Goal: Navigation & Orientation: Find specific page/section

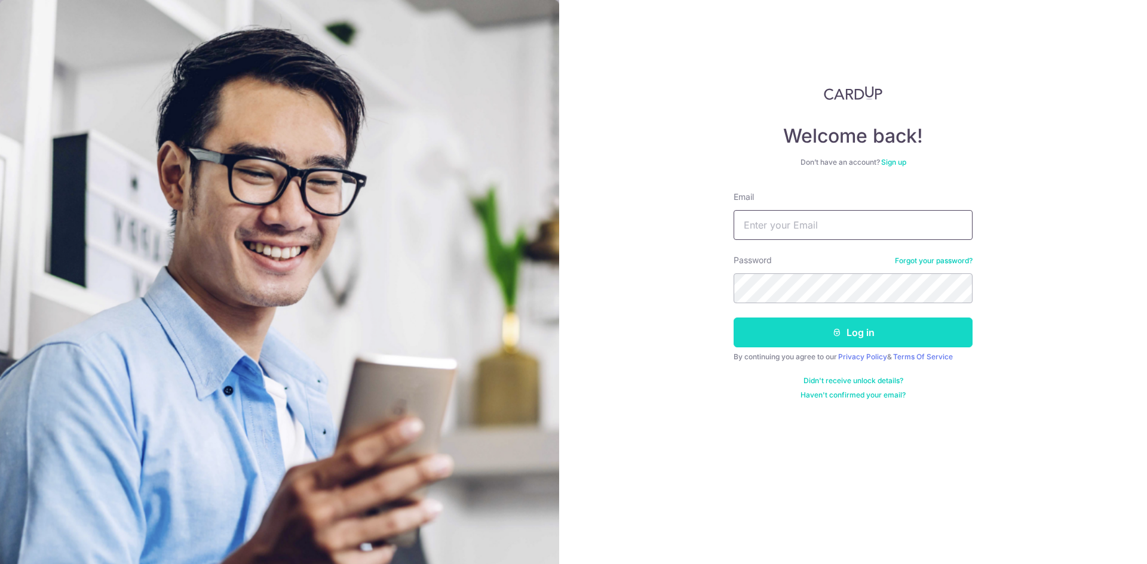
type input "[EMAIL_ADDRESS][DOMAIN_NAME]"
click at [849, 336] on button "Log in" at bounding box center [852, 333] width 239 height 30
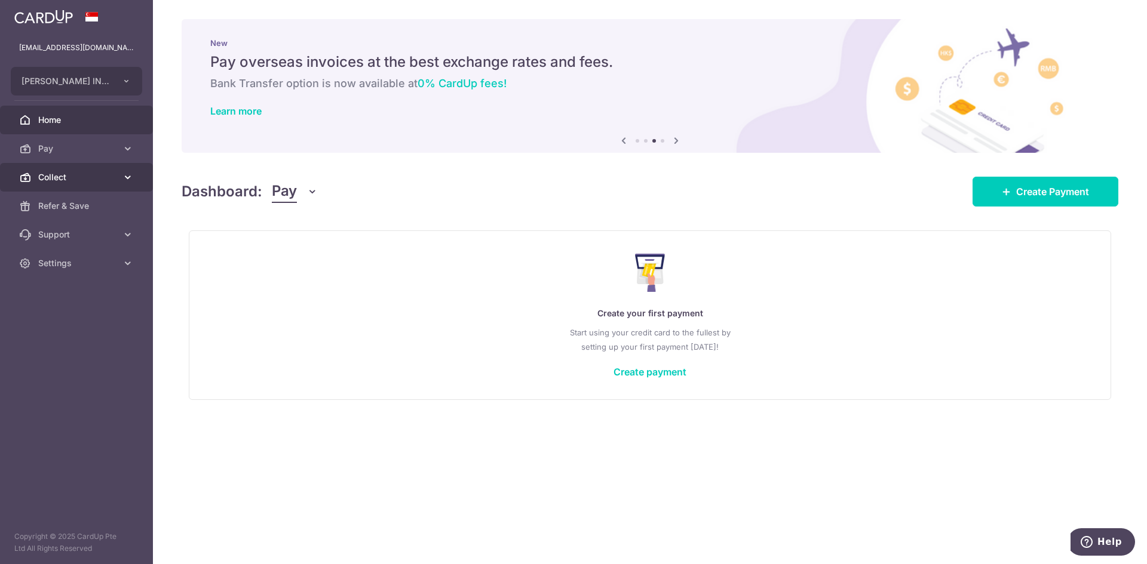
click at [107, 168] on link "Collect" at bounding box center [76, 177] width 153 height 29
click at [110, 124] on span "Home" at bounding box center [77, 120] width 79 height 12
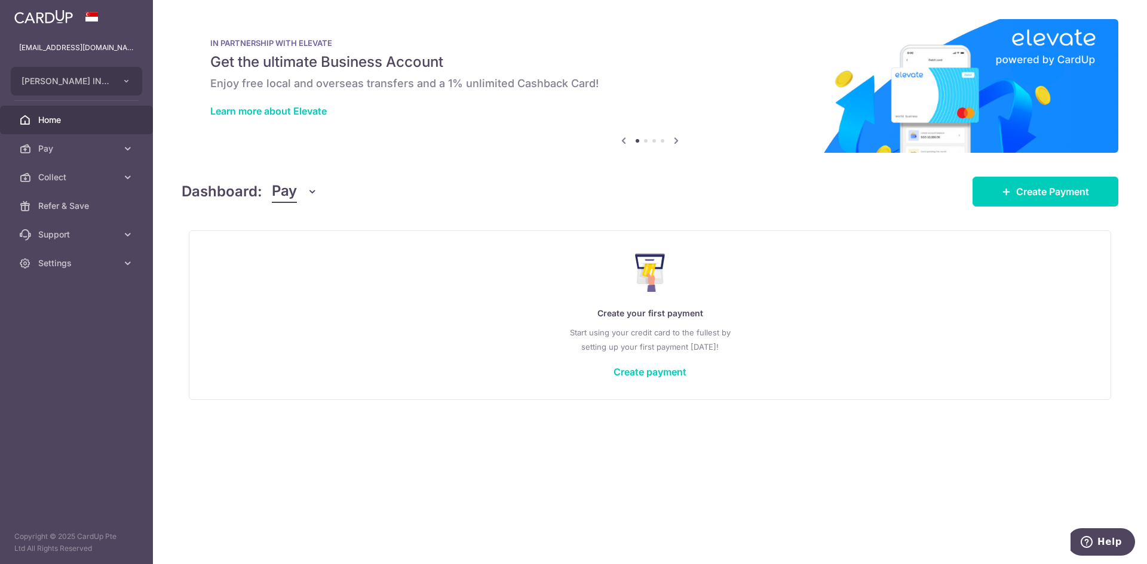
click at [106, 149] on span "Pay" at bounding box center [77, 149] width 79 height 12
click at [108, 315] on link "Collect" at bounding box center [76, 307] width 153 height 29
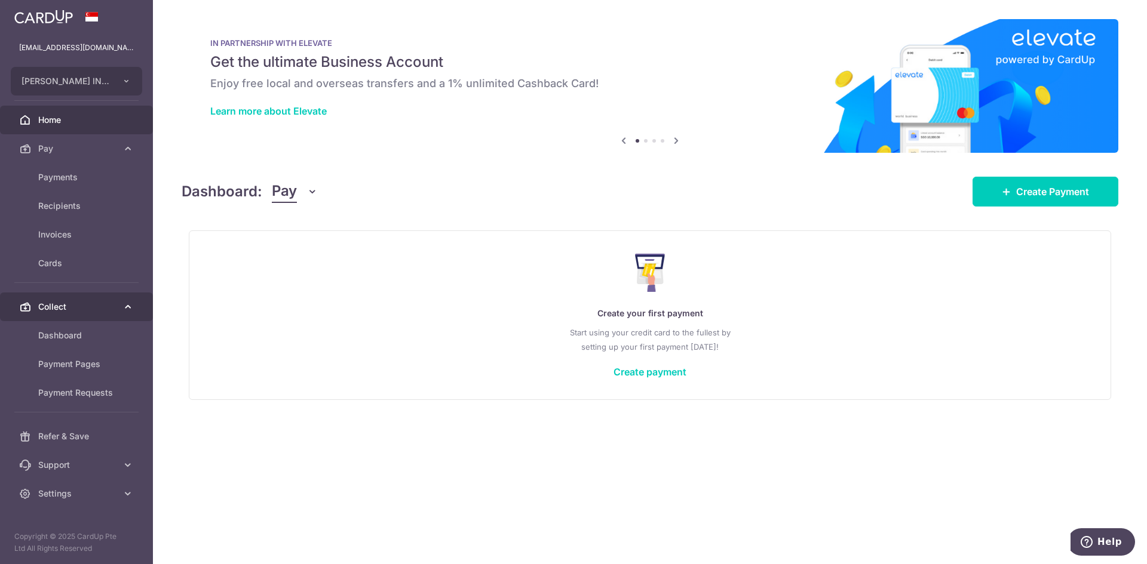
click at [66, 305] on span "Collect" at bounding box center [77, 307] width 79 height 12
click at [73, 311] on span "Collect" at bounding box center [77, 307] width 79 height 12
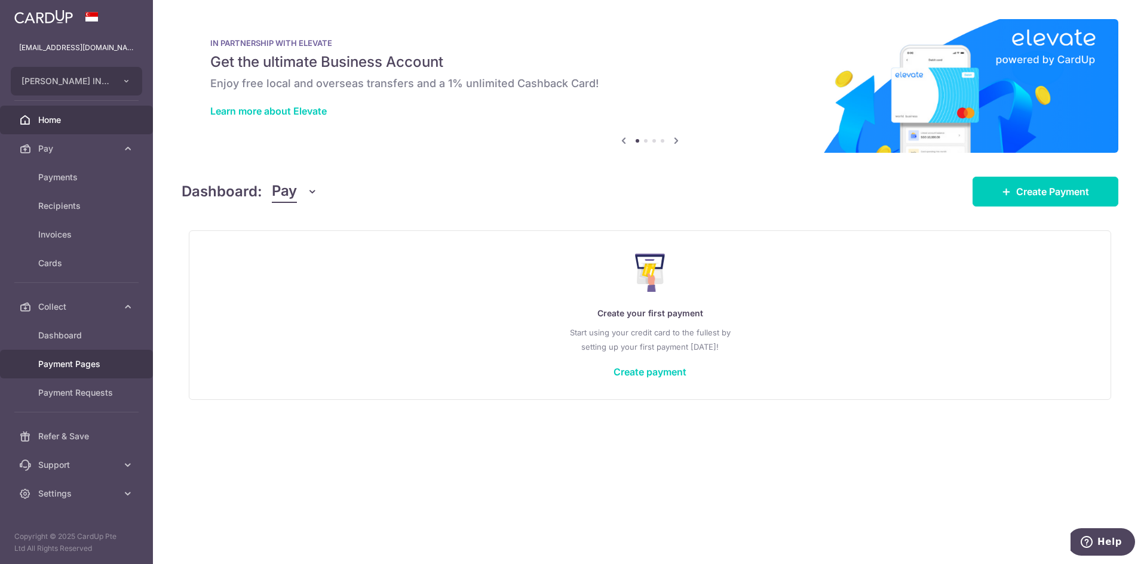
click at [78, 351] on link "Payment Pages" at bounding box center [76, 364] width 153 height 29
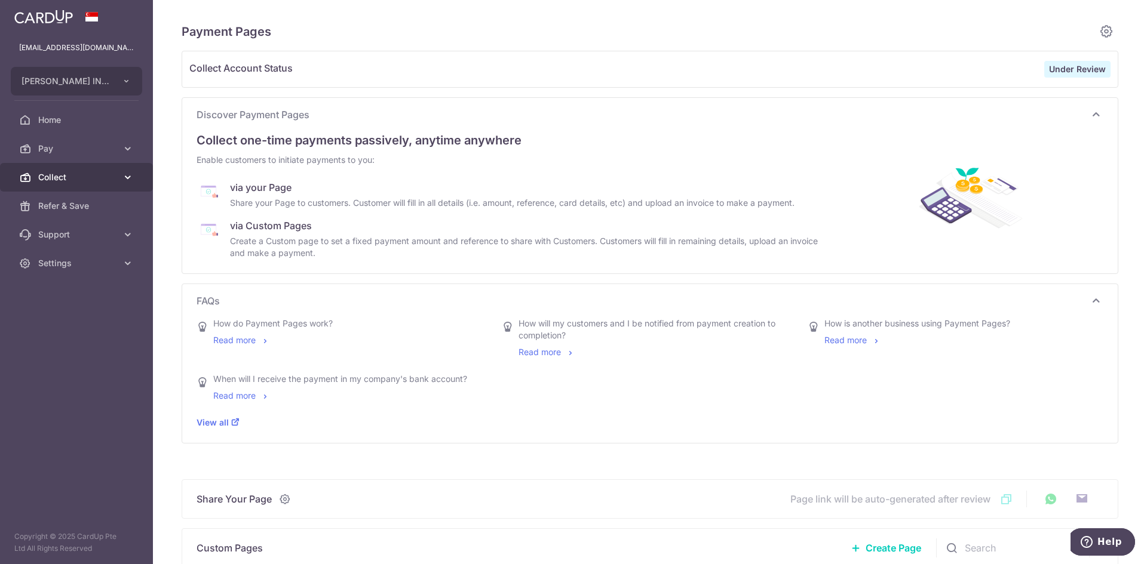
click at [91, 188] on link "Collect" at bounding box center [76, 177] width 153 height 29
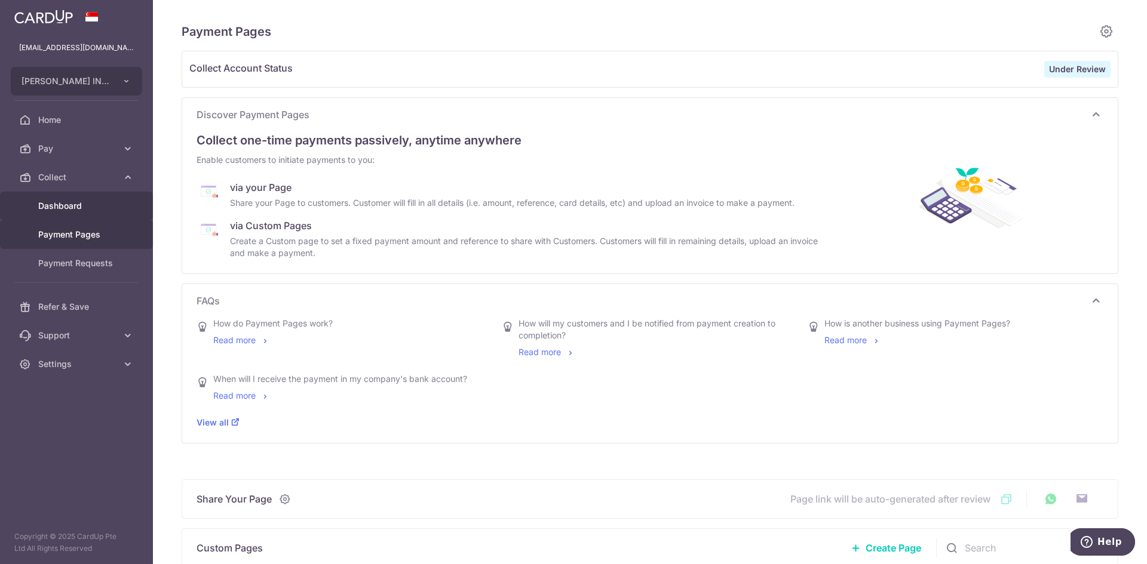
click at [87, 206] on span "Dashboard" at bounding box center [77, 206] width 79 height 12
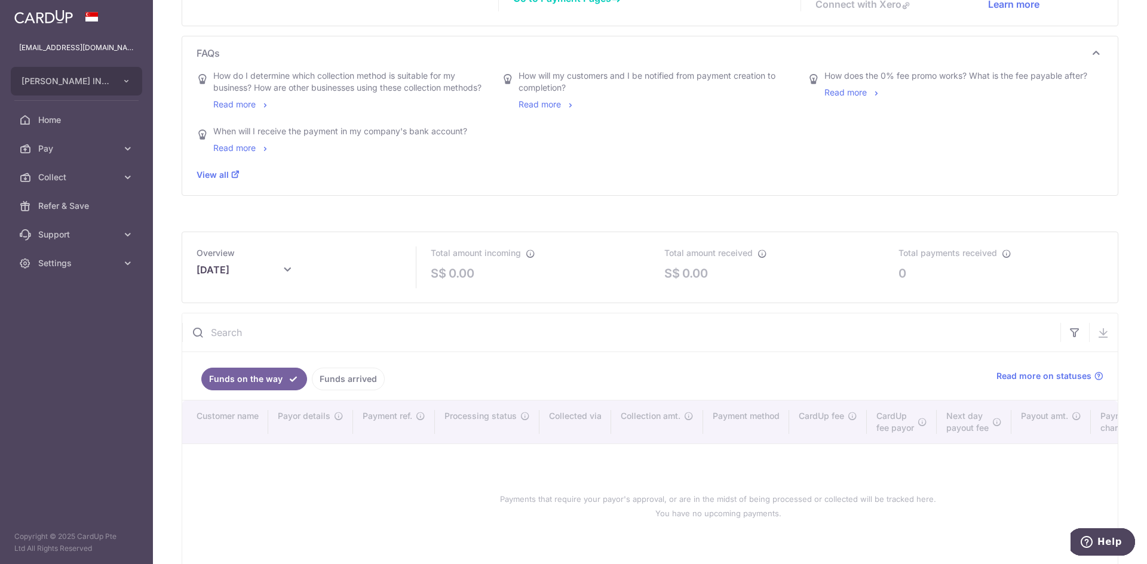
scroll to position [358, 0]
click at [289, 277] on icon at bounding box center [287, 269] width 14 height 14
type input "August 2025"
click at [289, 277] on icon at bounding box center [287, 269] width 14 height 14
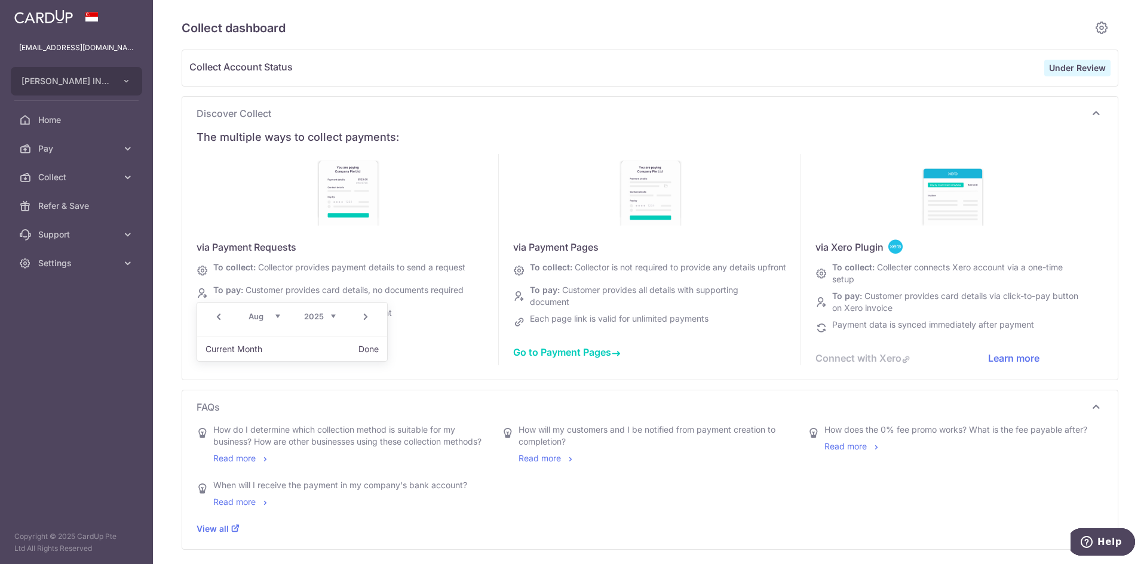
scroll to position [0, 0]
